Goal: Information Seeking & Learning: Learn about a topic

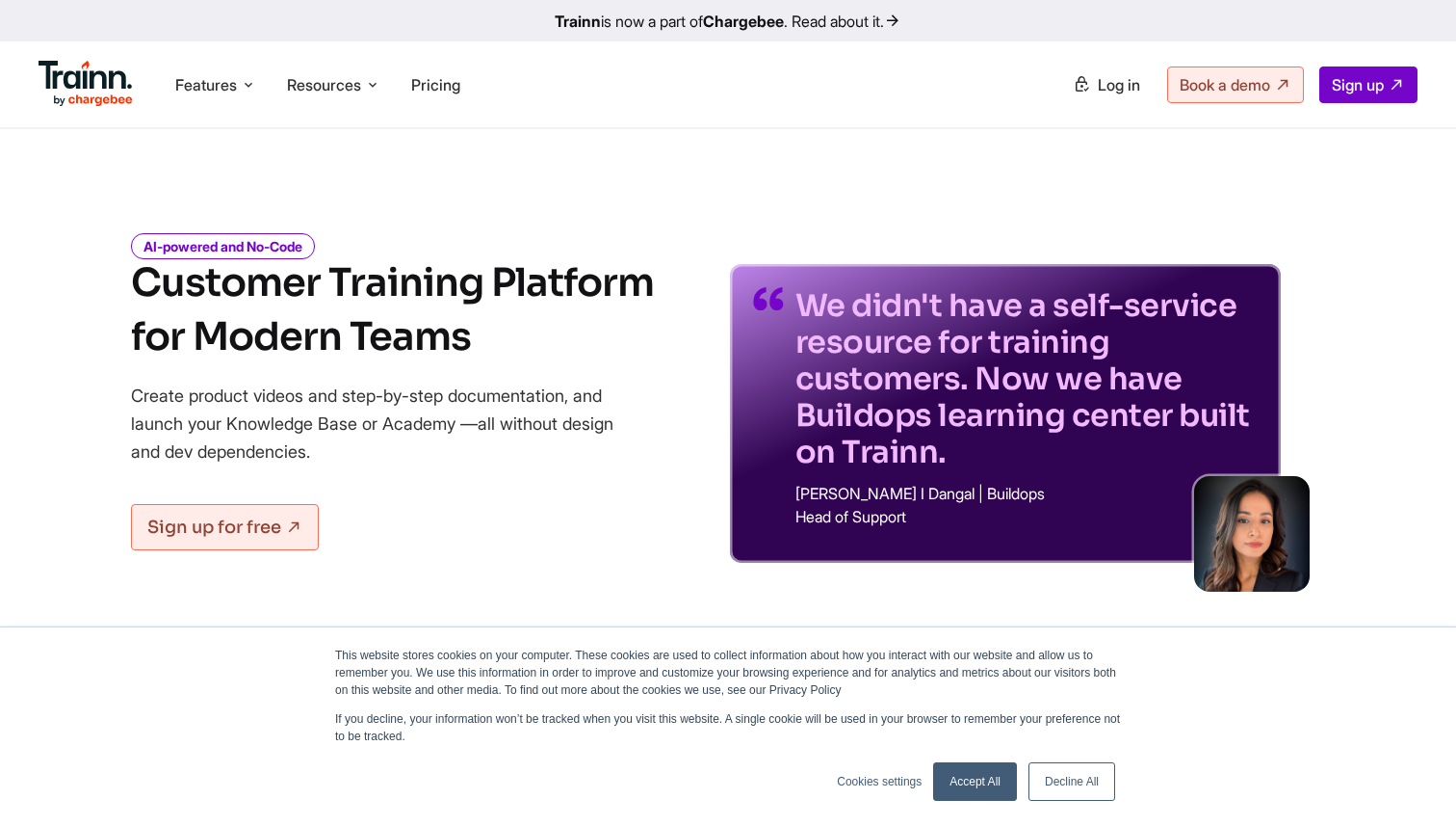
click at [358, 91] on span "Resources" at bounding box center [324, 85] width 74 height 21
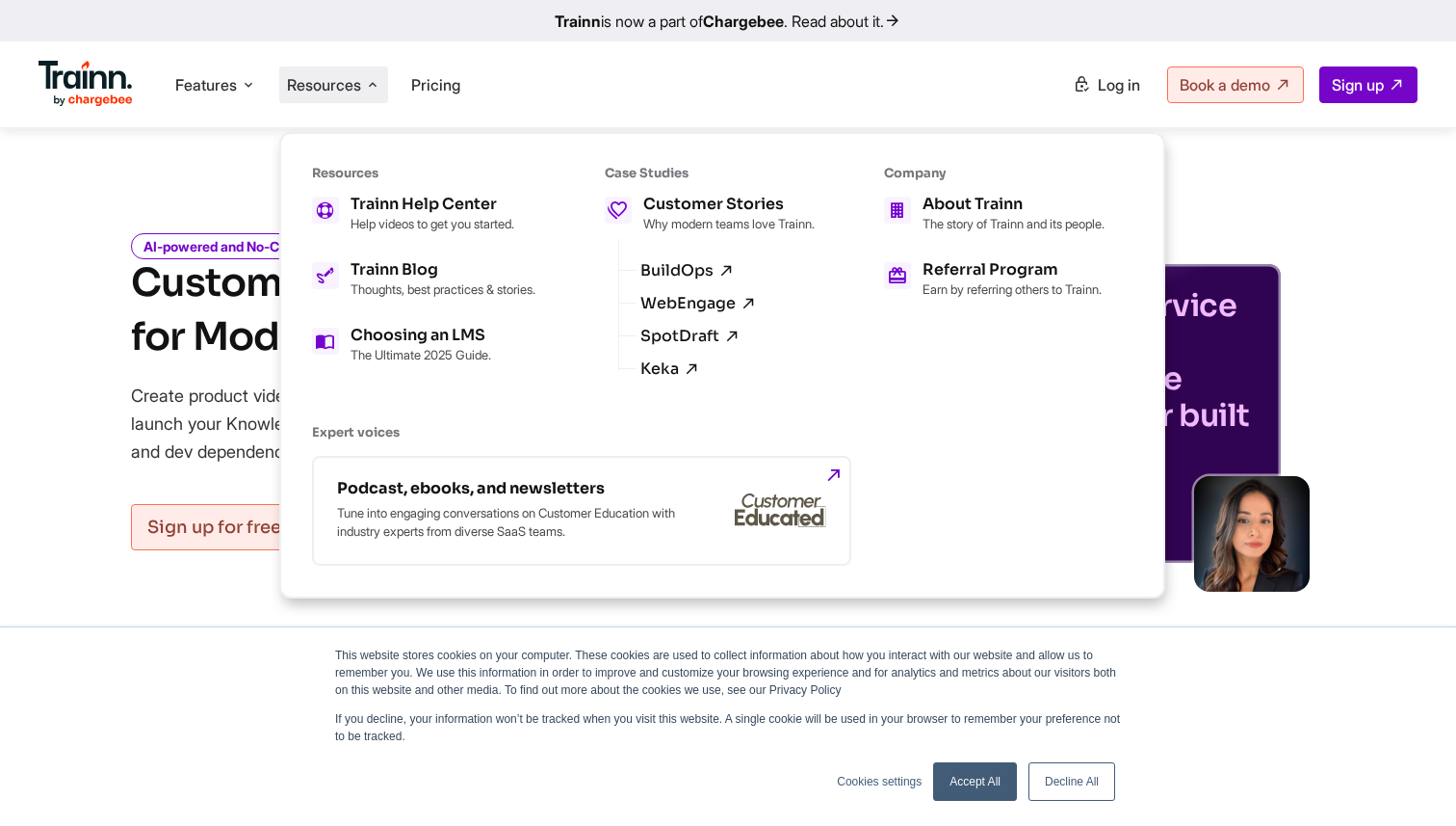
click at [952, 777] on link "Accept All" at bounding box center [974, 782] width 84 height 39
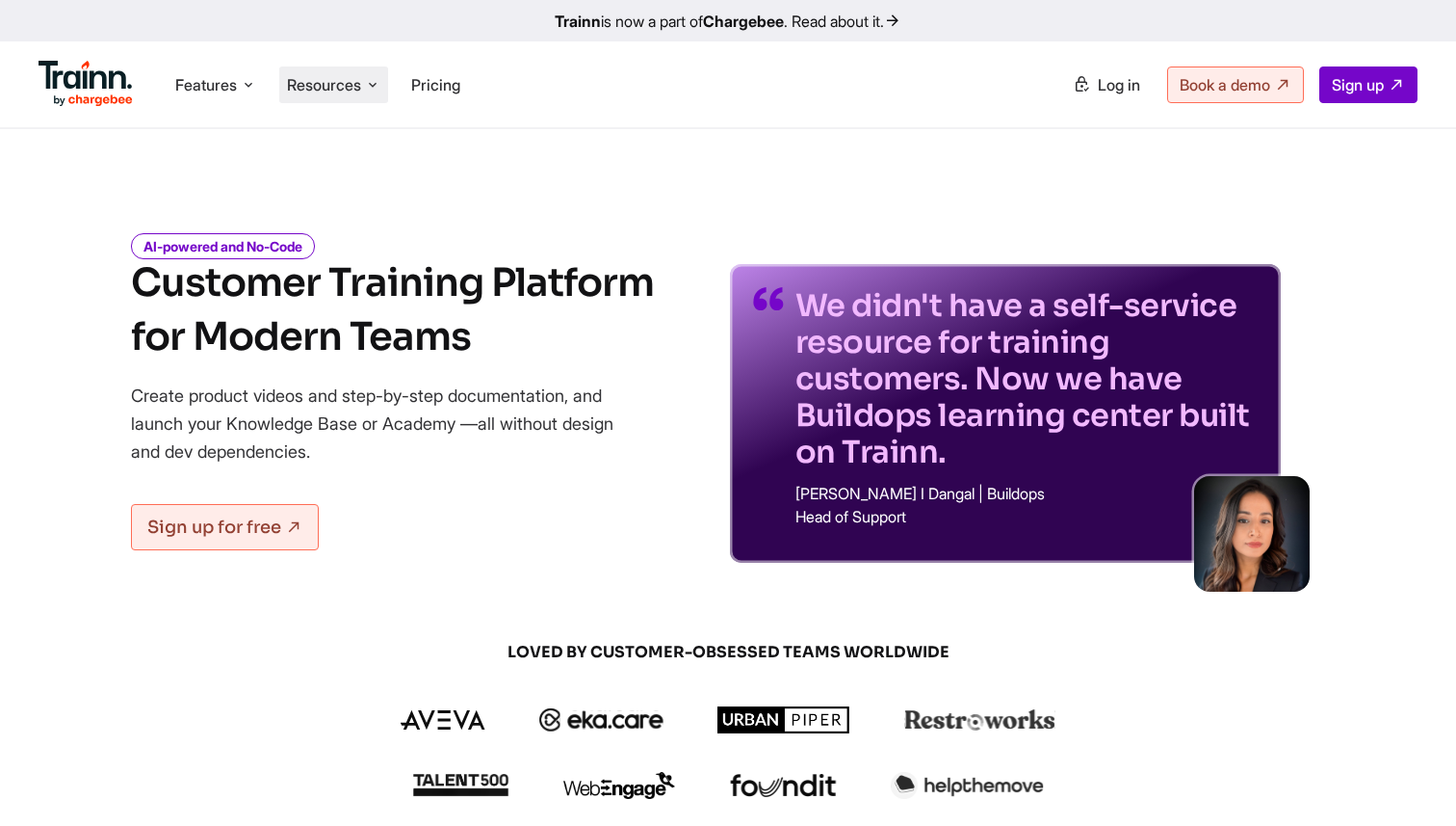
click at [359, 89] on span "Resources" at bounding box center [324, 85] width 74 height 21
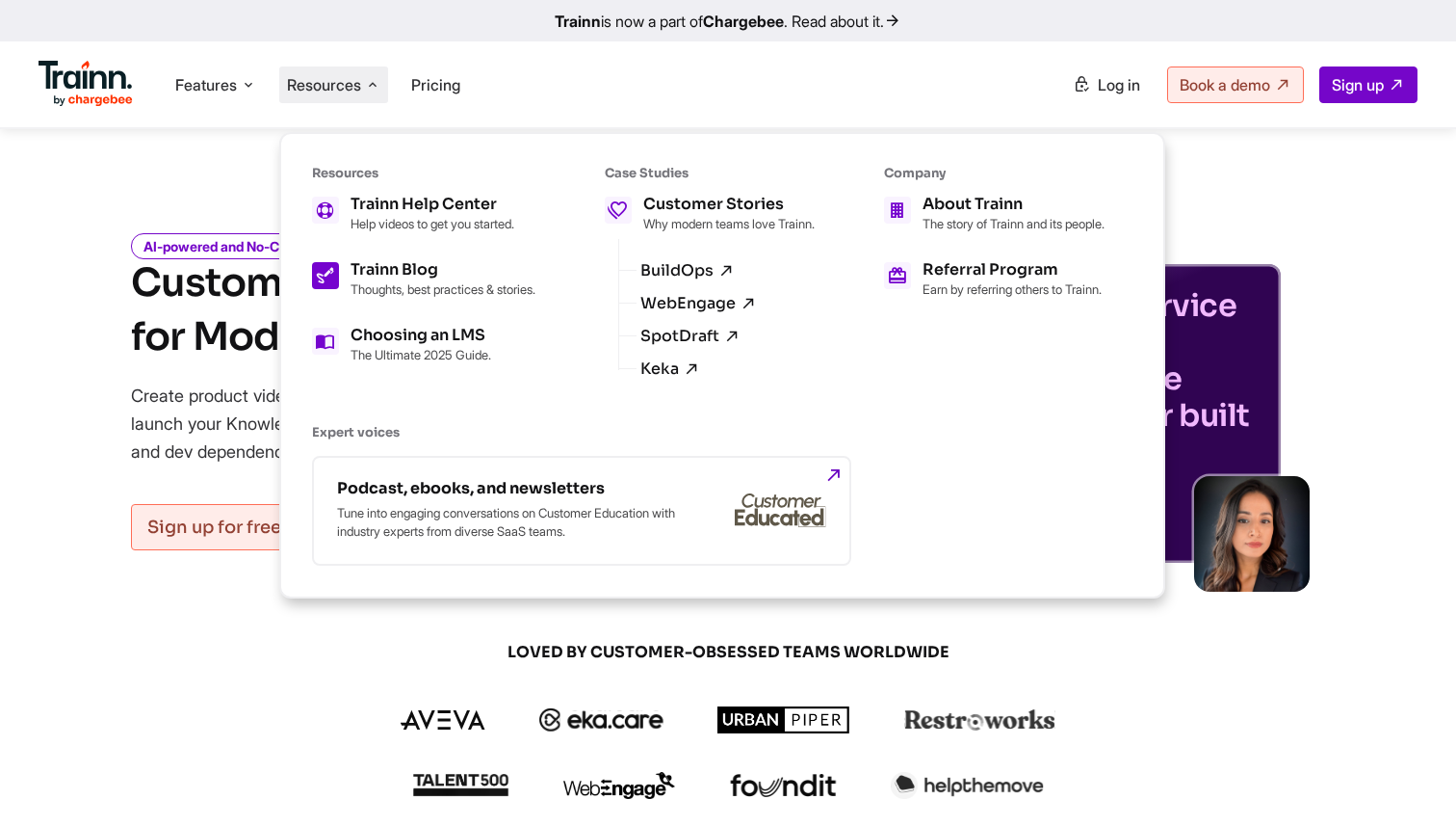
click at [397, 267] on h5 "Trainn Blog" at bounding box center [443, 270] width 185 height 15
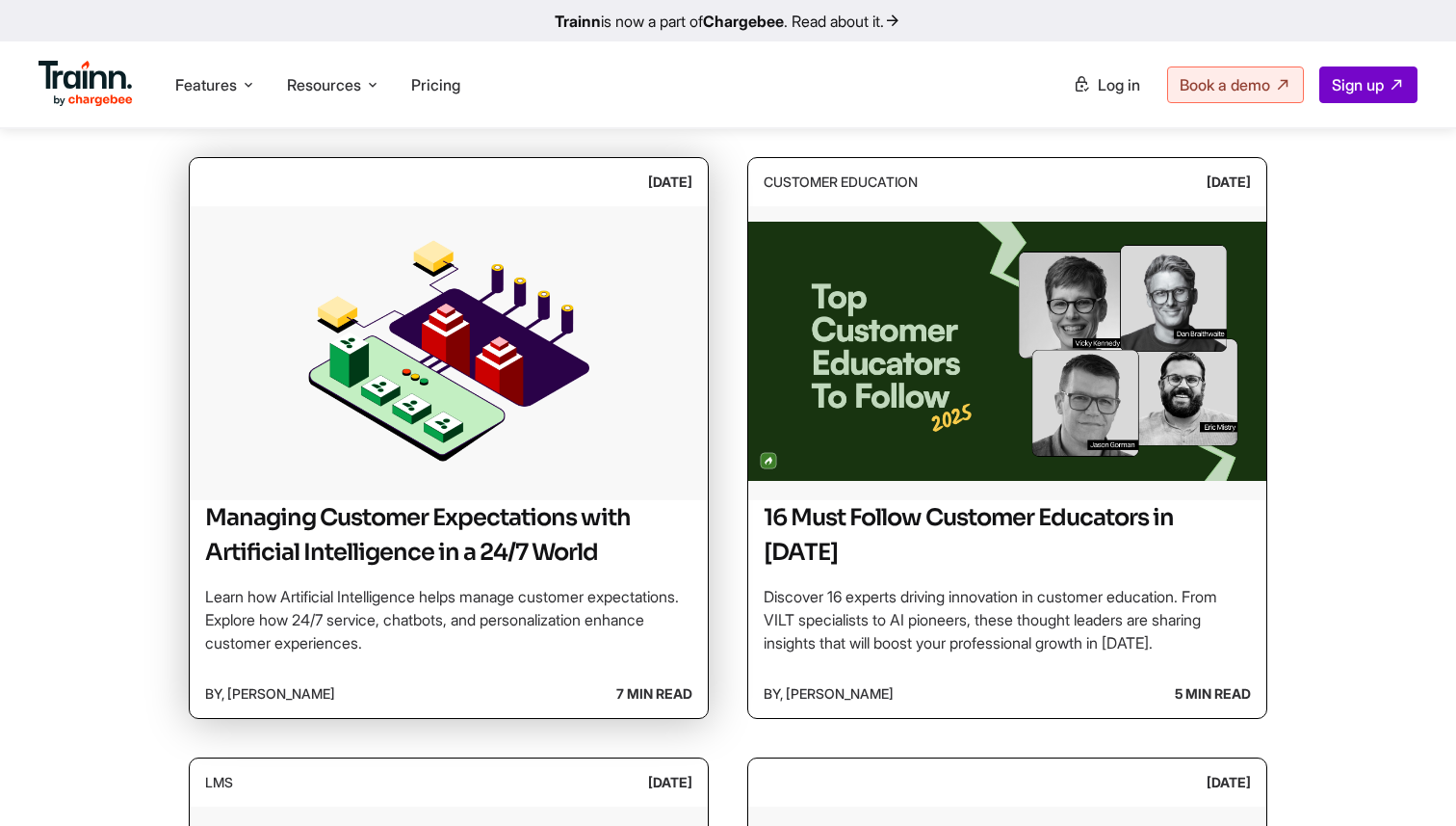
scroll to position [391, 0]
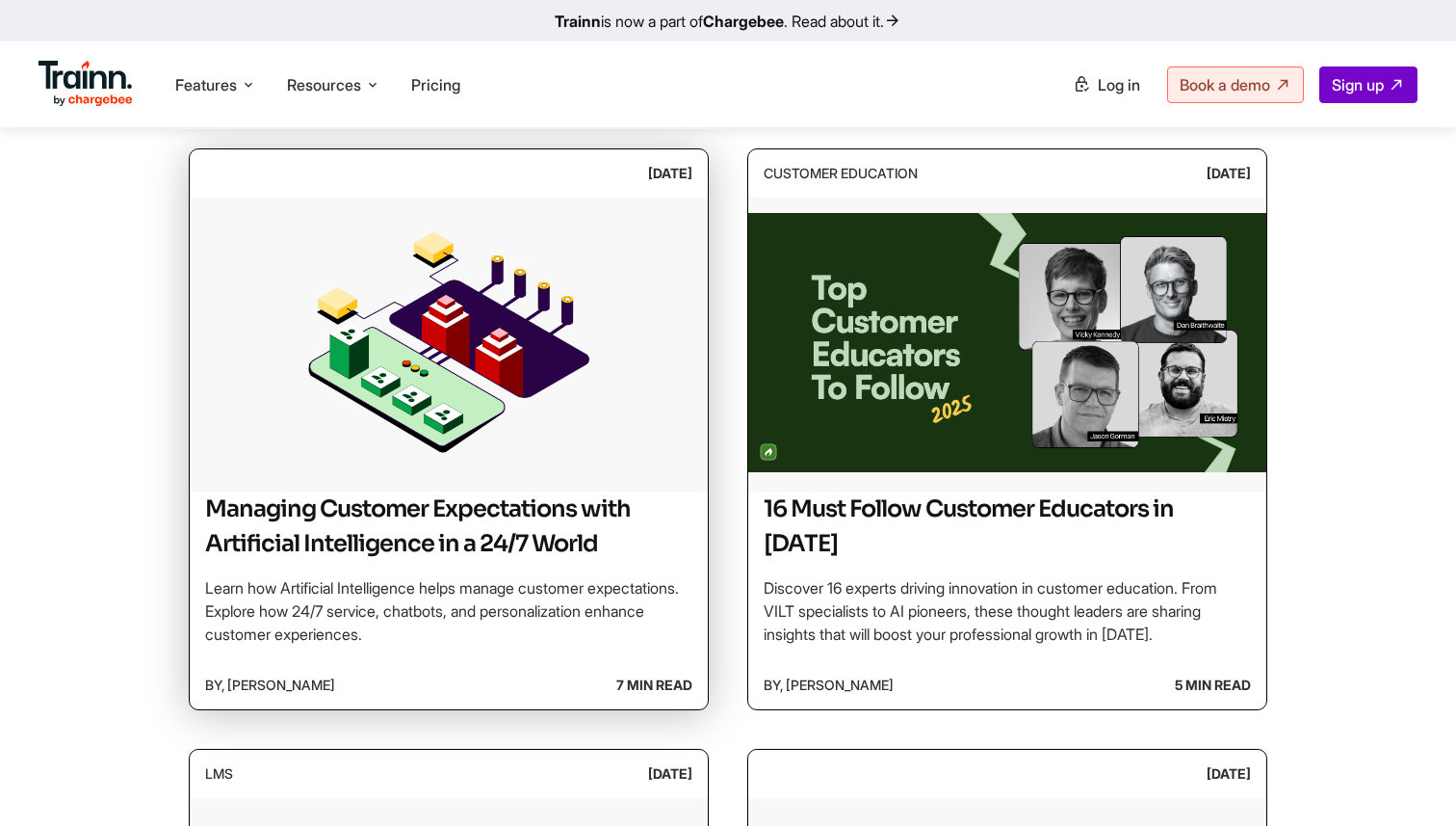
click at [620, 547] on h2 "Managing Customer Expectations with Artificial Intelligence in a 24/7 World" at bounding box center [449, 526] width 488 height 69
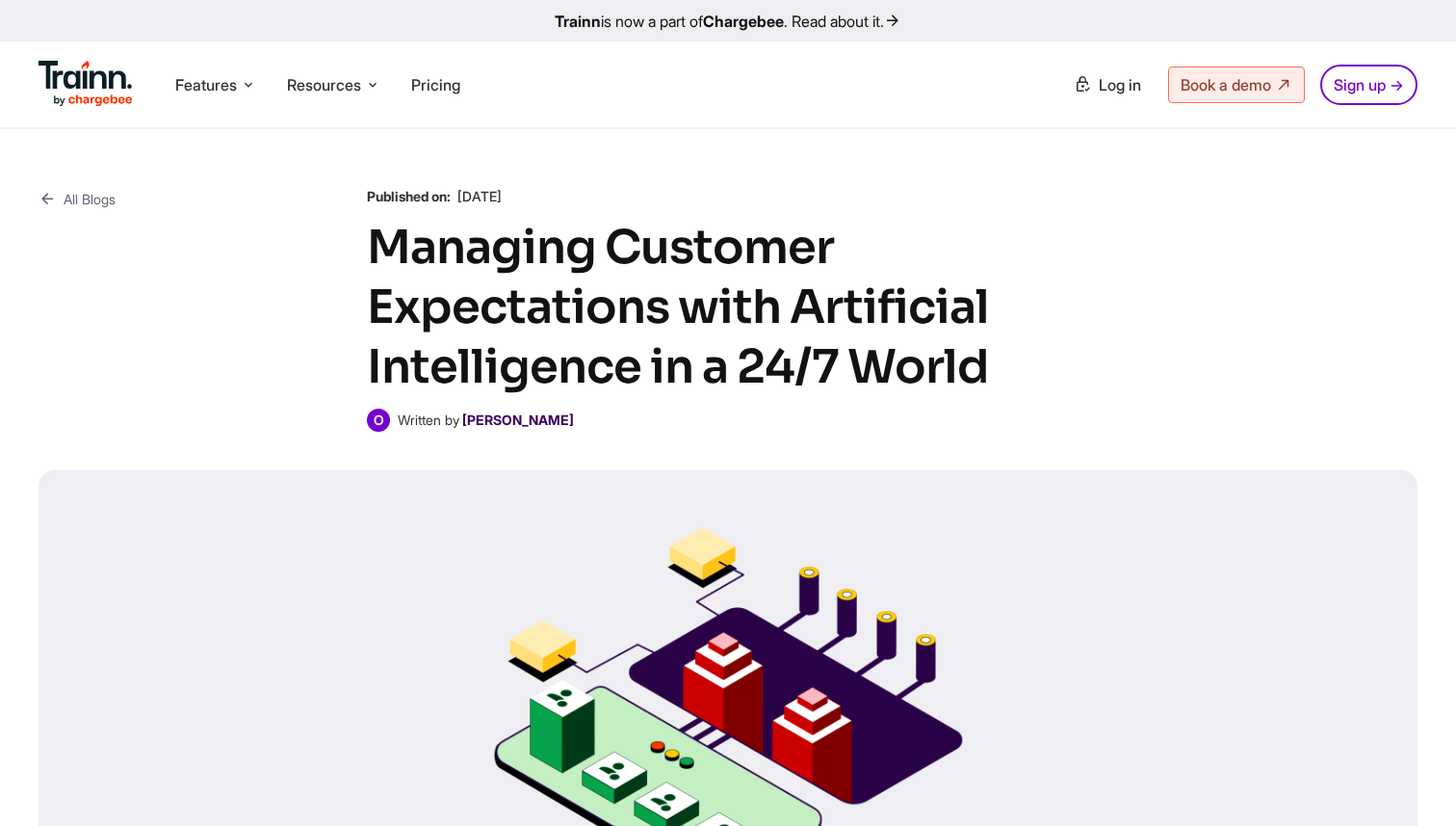
click at [511, 426] on b "Omar Sheriff" at bounding box center [518, 419] width 112 height 16
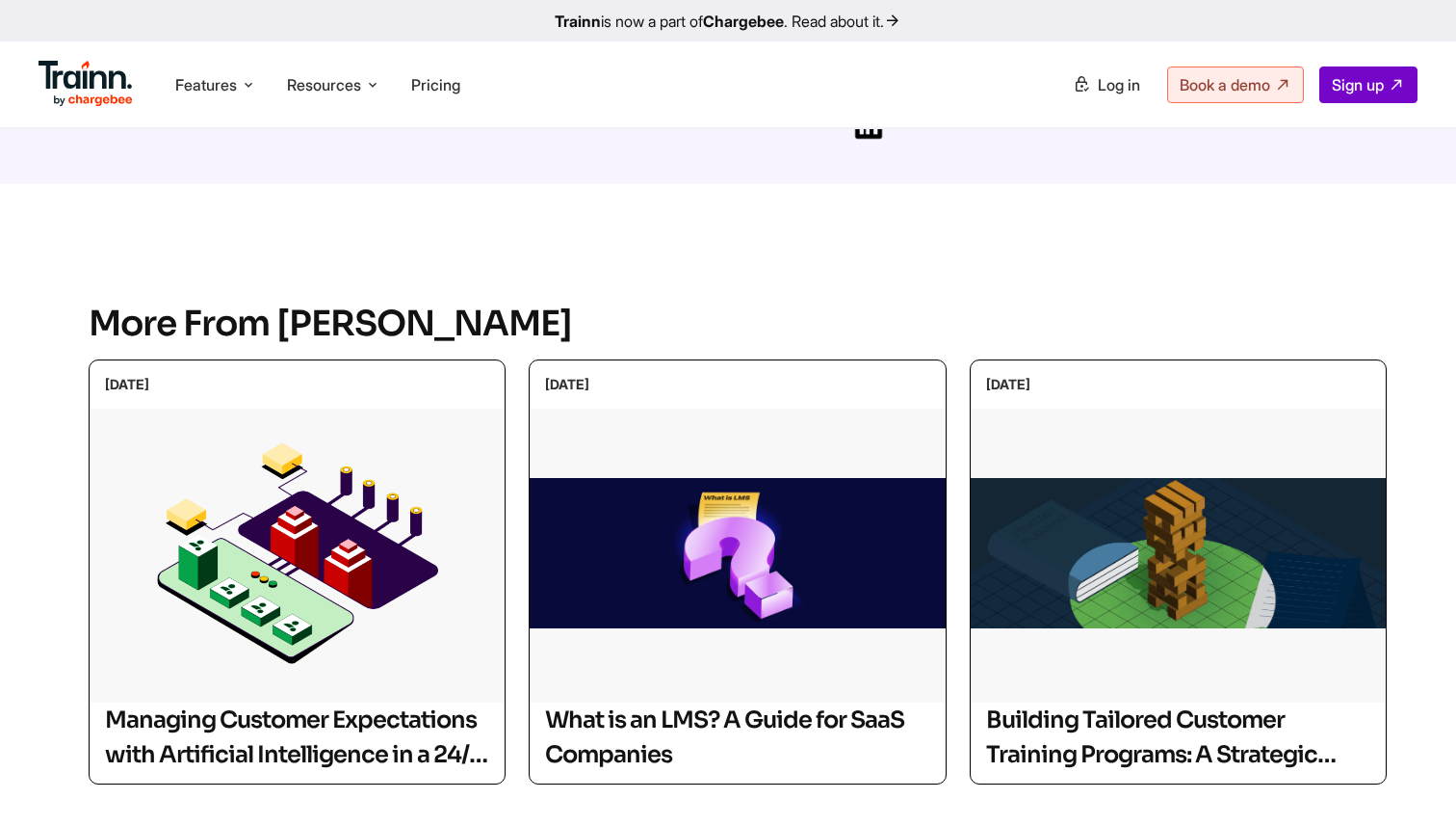
scroll to position [539, 0]
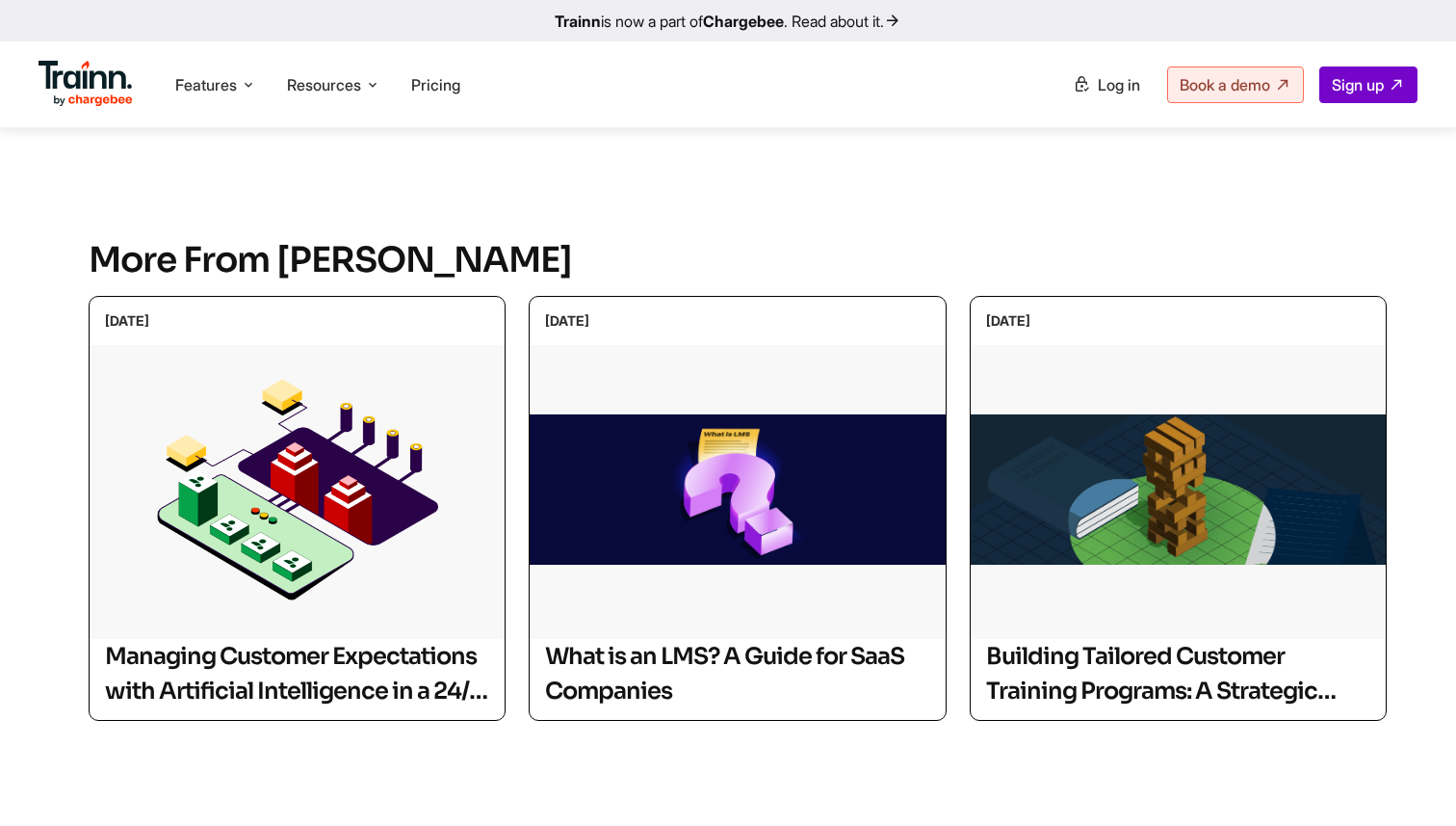
click at [514, 480] on div "19/05/2025 Managing Customer Expectations with Artificial Intelligence in a 24/…" at bounding box center [737, 508] width 1298 height 425
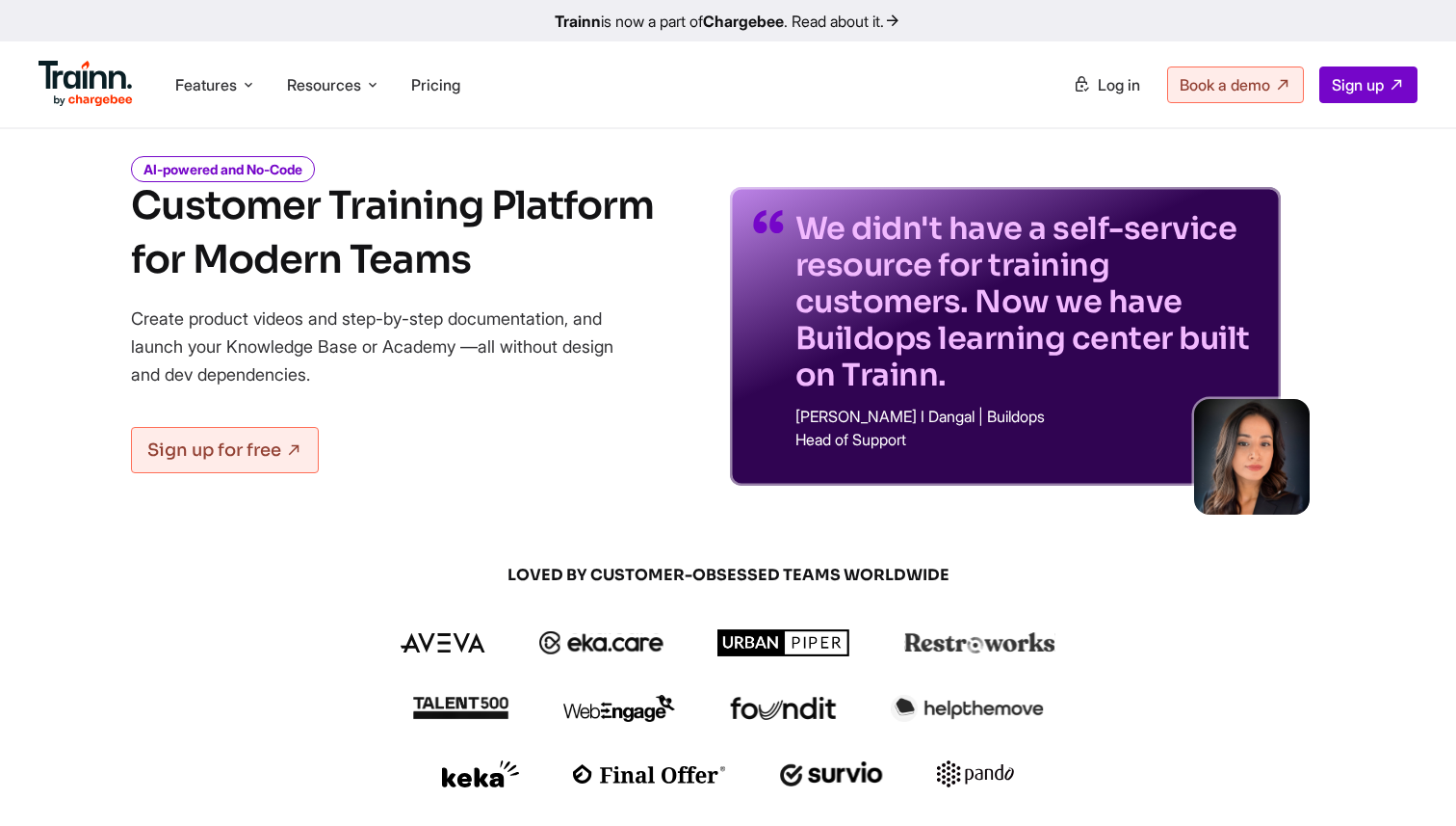
click at [216, 103] on ul "Features Product Videos Create product & how-to videos in multiple languages. G…" at bounding box center [384, 84] width 690 height 55
click at [219, 97] on li "Features Product Videos Create product & how-to videos in multiple languages. G…" at bounding box center [216, 85] width 96 height 37
click at [334, 77] on span "Resources" at bounding box center [324, 85] width 74 height 21
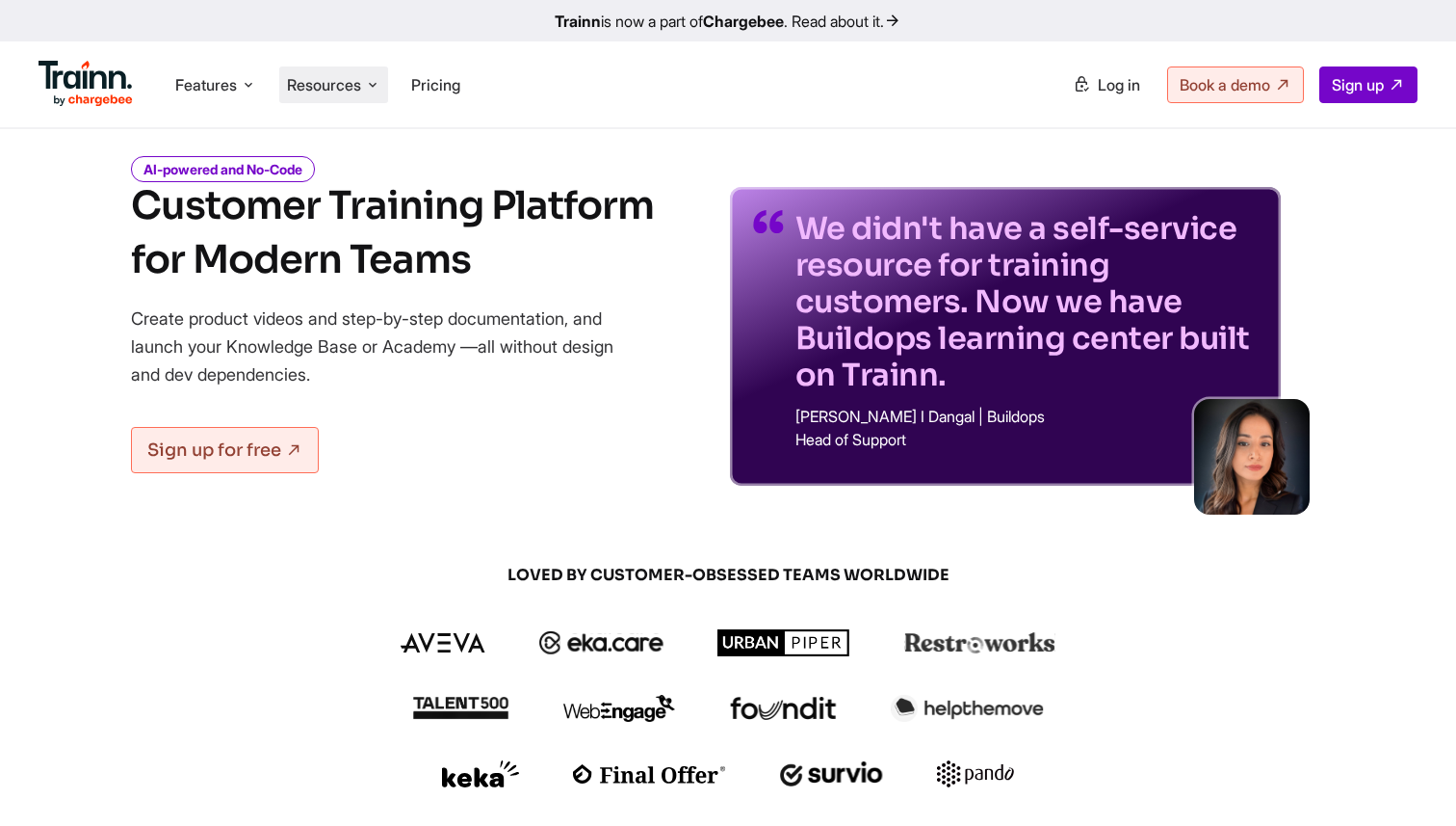
click at [334, 77] on span "Resources" at bounding box center [324, 85] width 74 height 21
click at [354, 76] on span "Resources" at bounding box center [324, 85] width 74 height 21
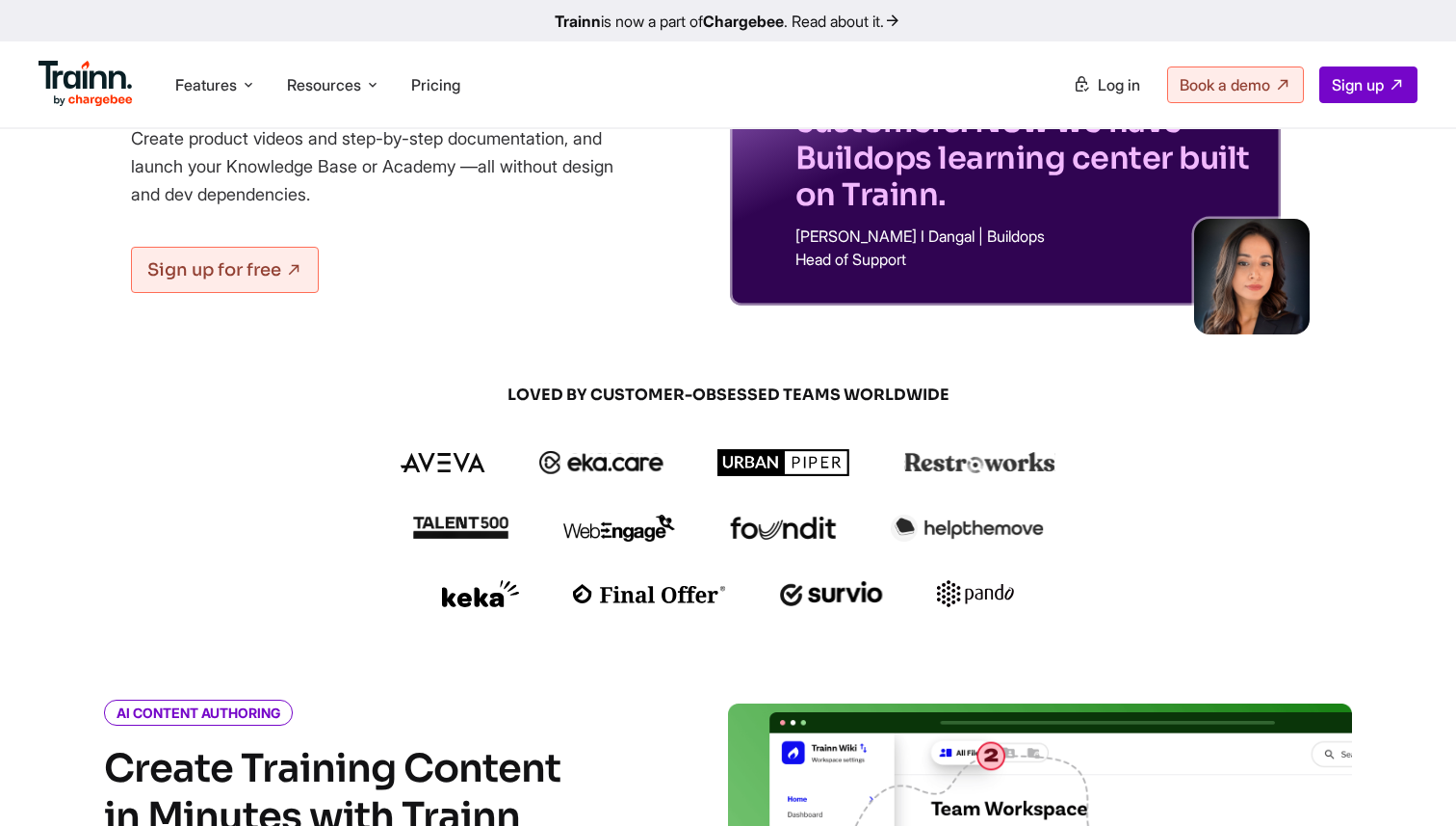
scroll to position [93, 0]
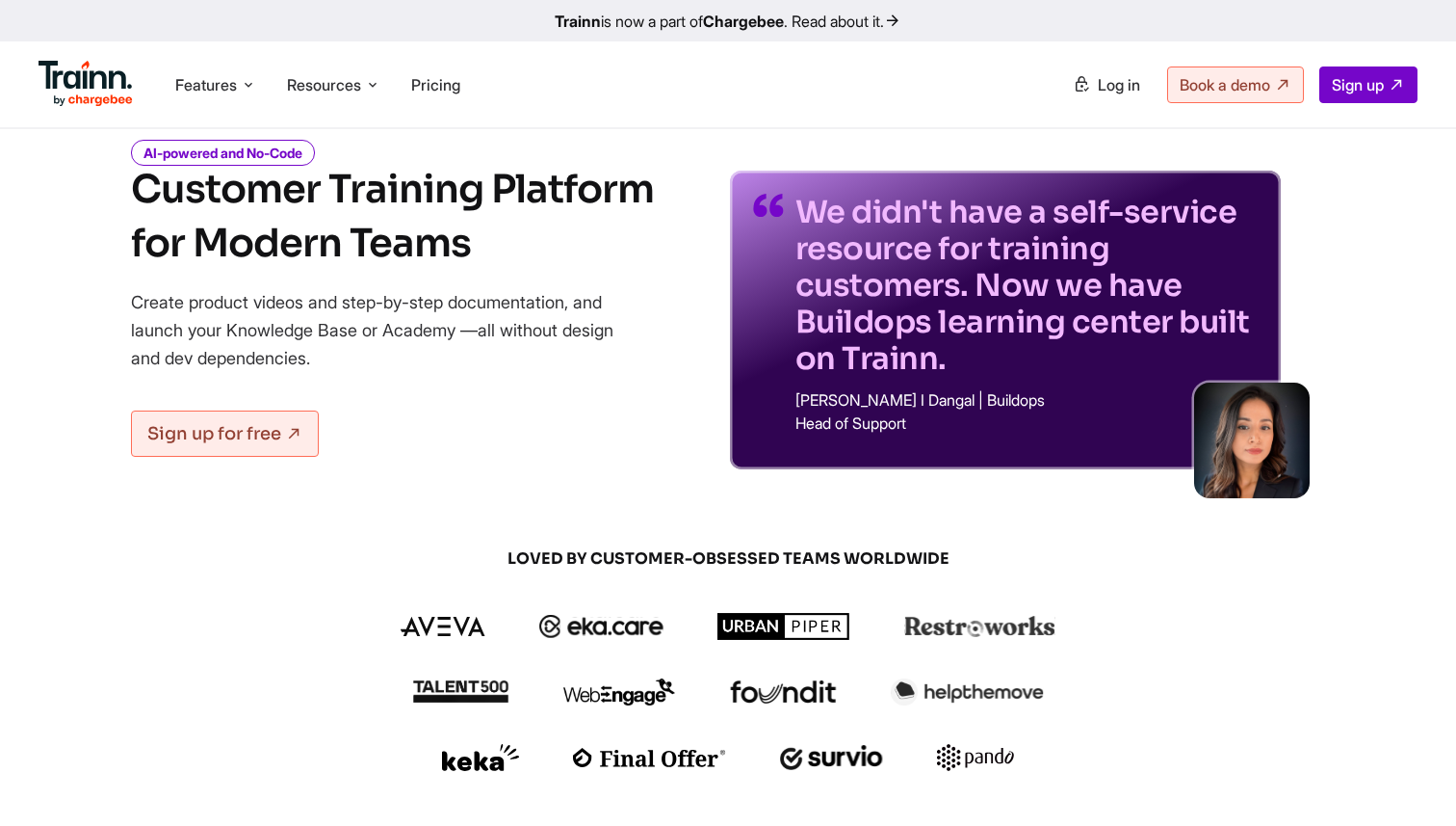
click at [479, 207] on h1 "Customer Training Platform for Modern Teams" at bounding box center [392, 217] width 523 height 108
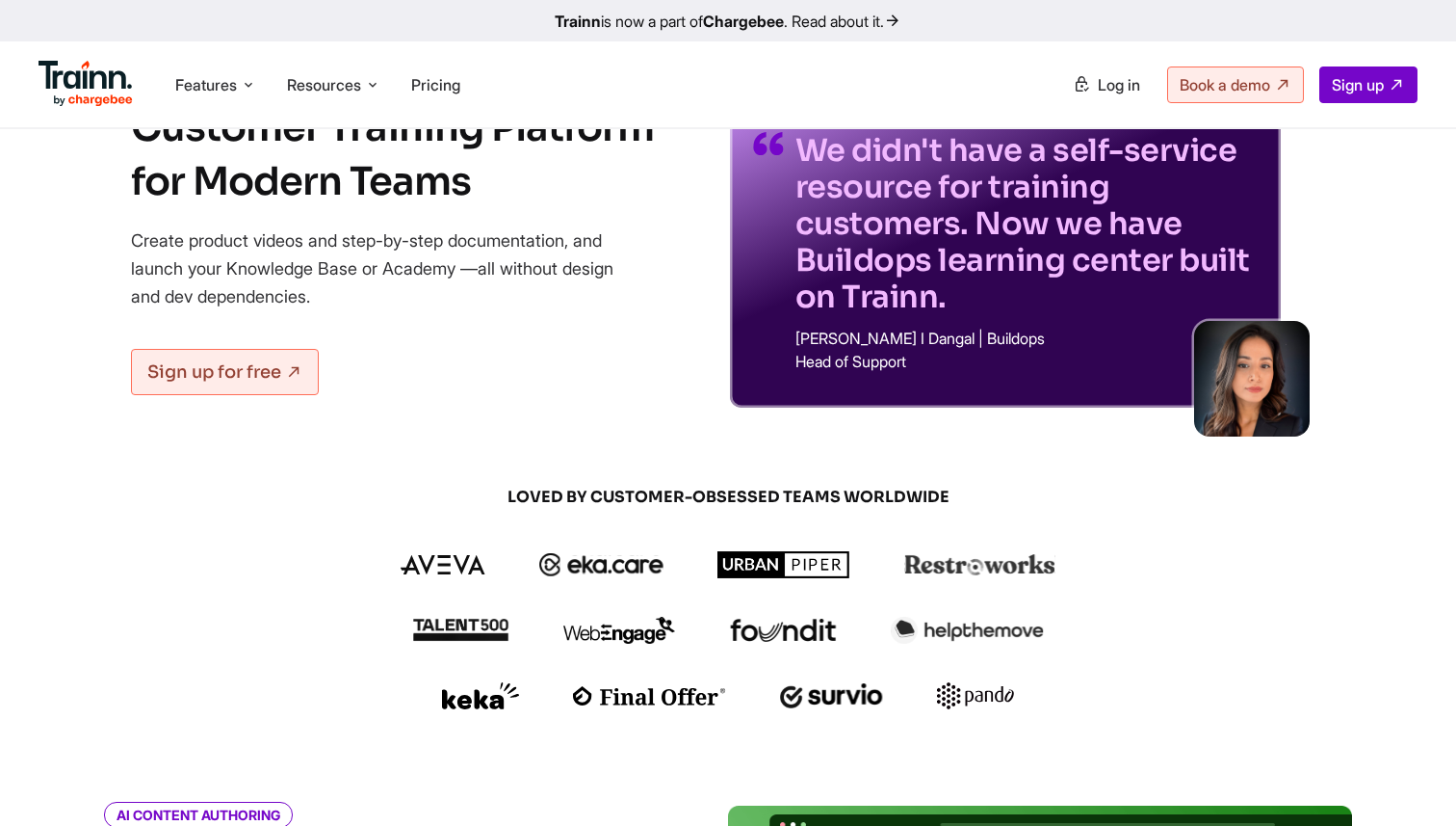
scroll to position [0, 0]
